Goal: Find specific page/section: Find specific page/section

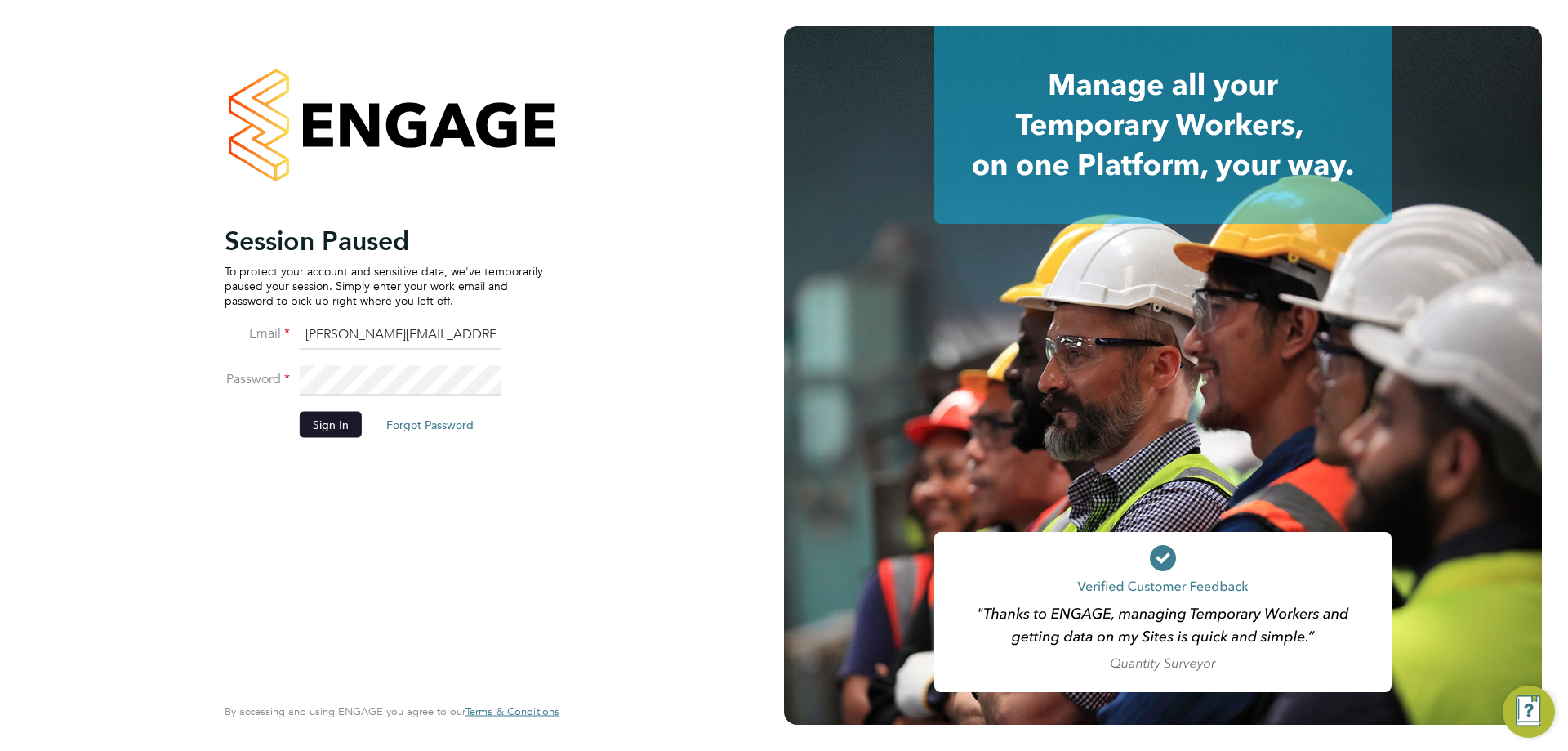
click at [316, 432] on button "Sign In" at bounding box center [331, 424] width 62 height 26
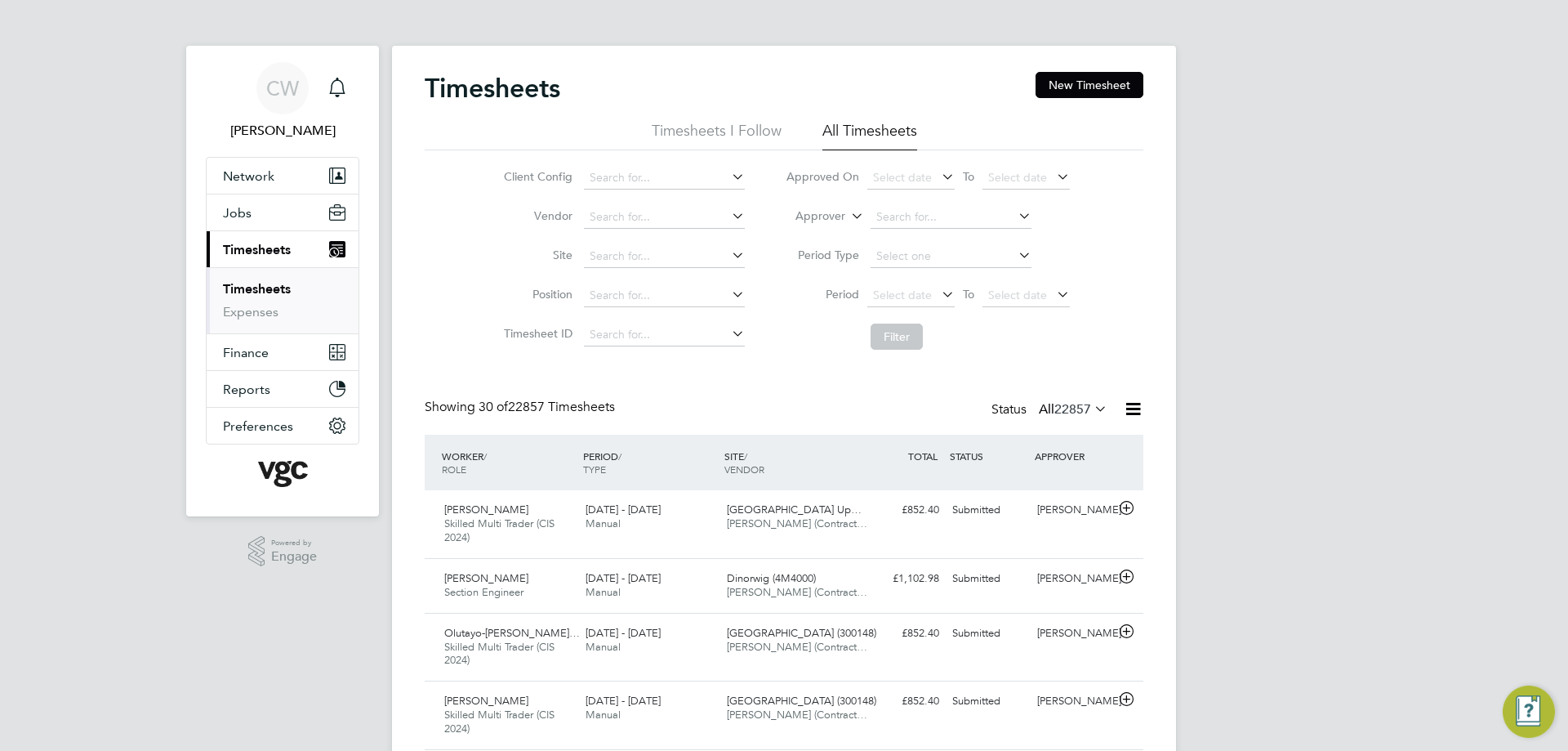
click at [838, 219] on label "Approver" at bounding box center [809, 216] width 74 height 17
click at [821, 231] on li "Worker" at bounding box center [805, 235] width 81 height 21
click at [261, 209] on button "Jobs" at bounding box center [283, 212] width 151 height 36
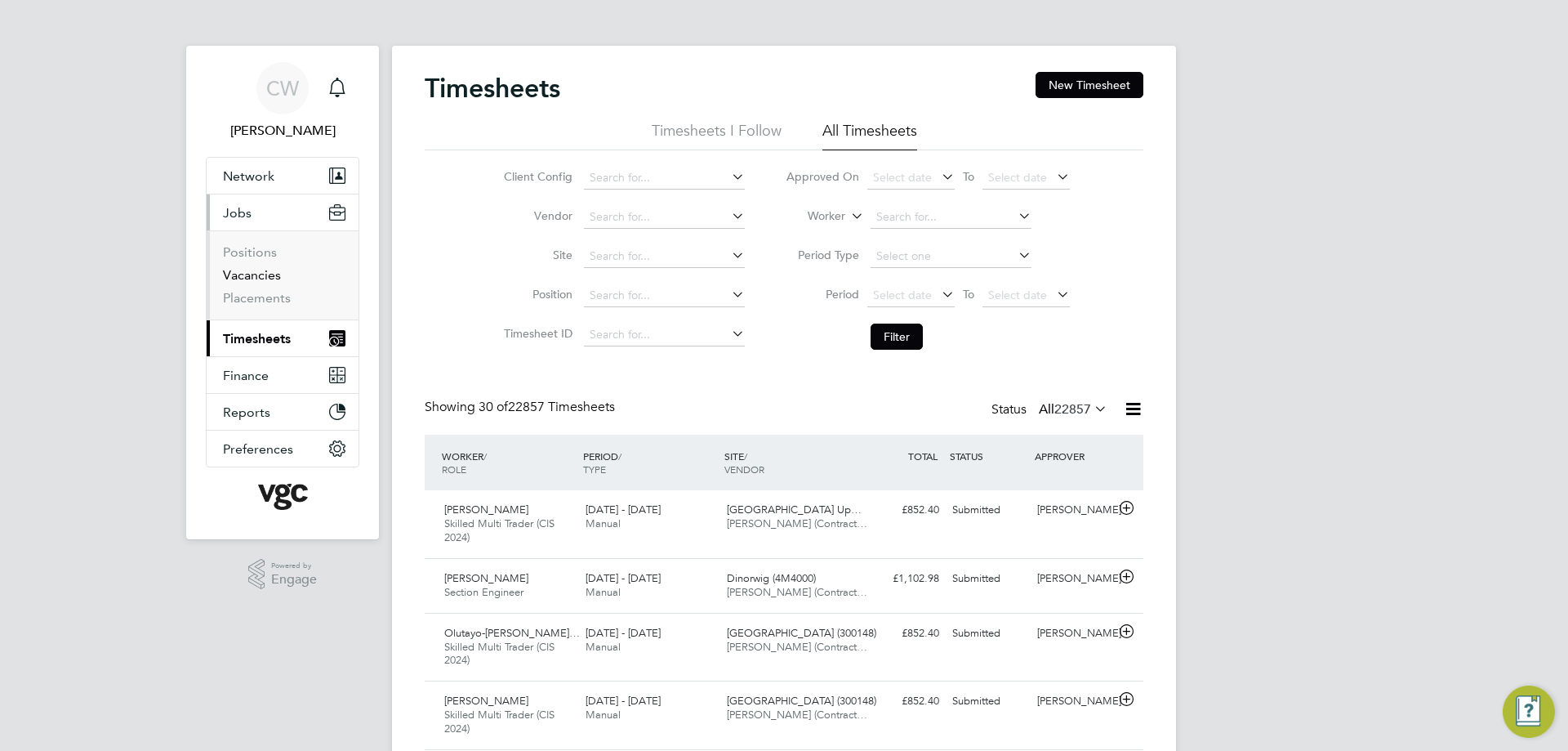
click at [249, 273] on link "Vacancies" at bounding box center [251, 274] width 58 height 16
